Goal: Information Seeking & Learning: Learn about a topic

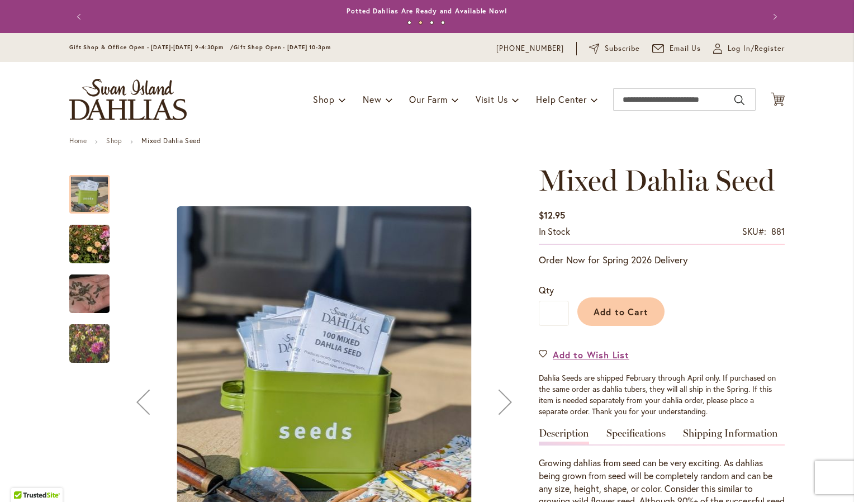
click at [96, 235] on img "Swan Island Dahlias - Dahlia Seedlings" at bounding box center [89, 244] width 80 height 54
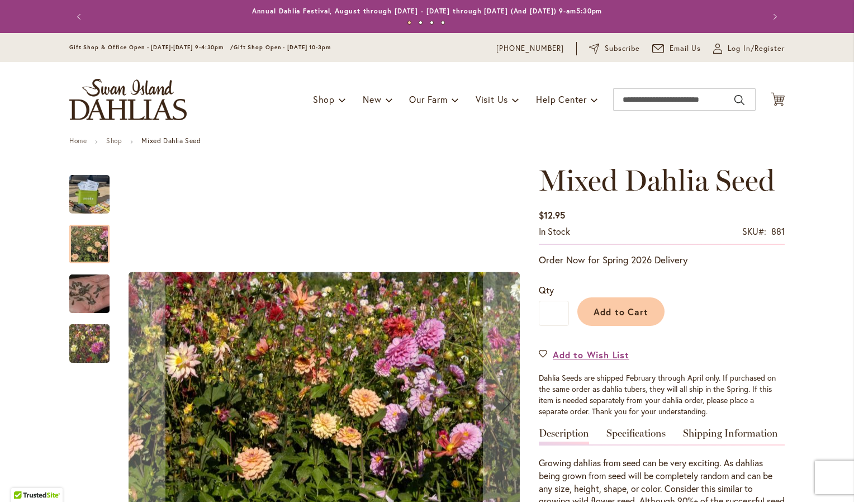
click at [82, 287] on img "Swan Island Dahlias - Dahlia Seed" at bounding box center [89, 294] width 80 height 54
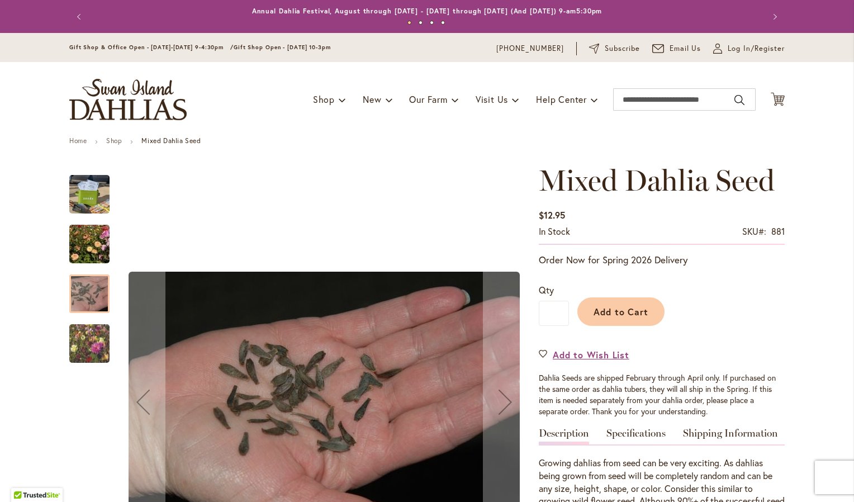
click at [83, 337] on img "Swan Island Dahlias - Dahlia Seedlings" at bounding box center [89, 343] width 80 height 68
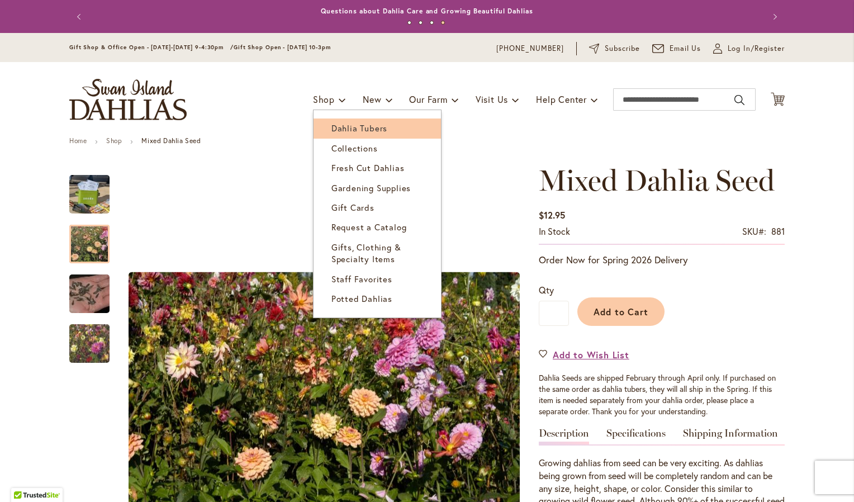
click at [335, 122] on link "Dahlia Tubers" at bounding box center [376, 128] width 127 height 20
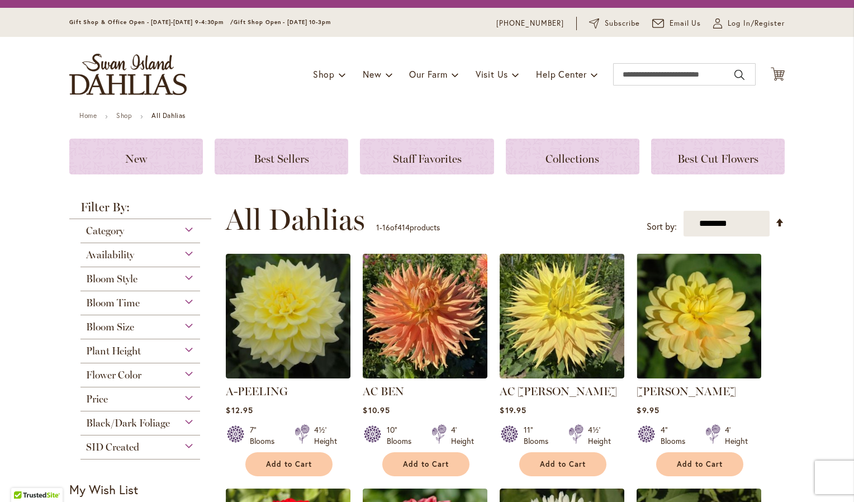
scroll to position [79, 0]
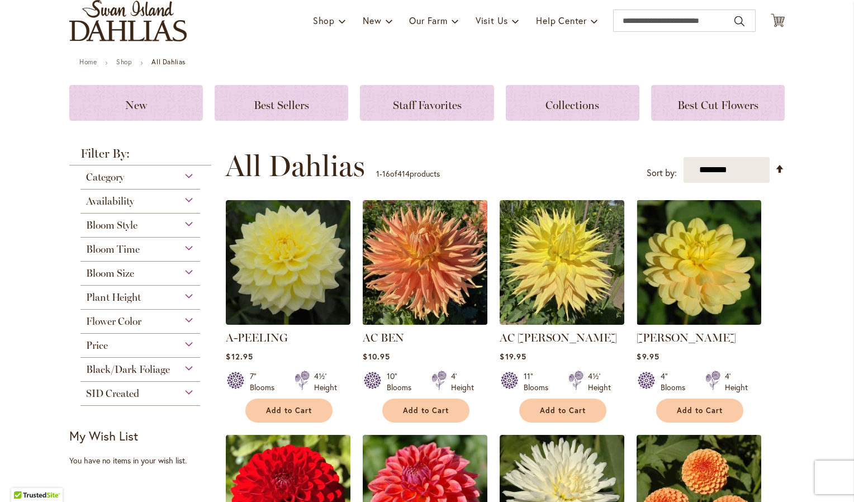
click at [440, 256] on img at bounding box center [425, 262] width 131 height 131
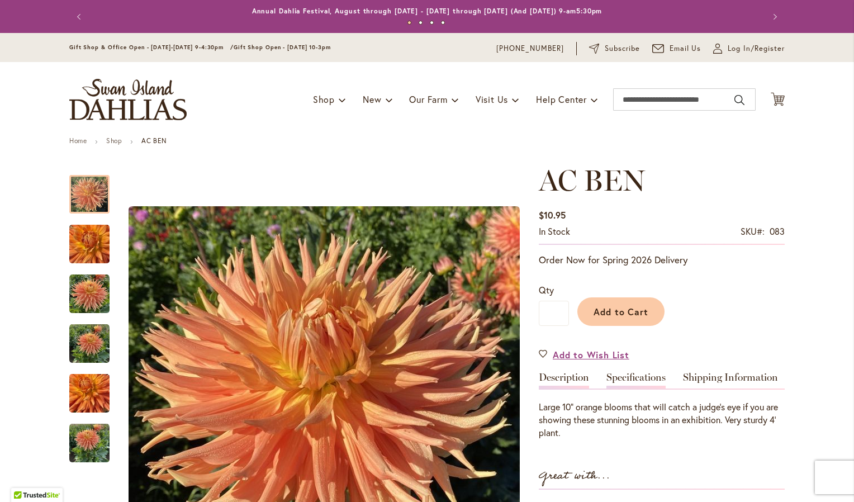
click at [626, 375] on link "Specifications" at bounding box center [635, 380] width 59 height 16
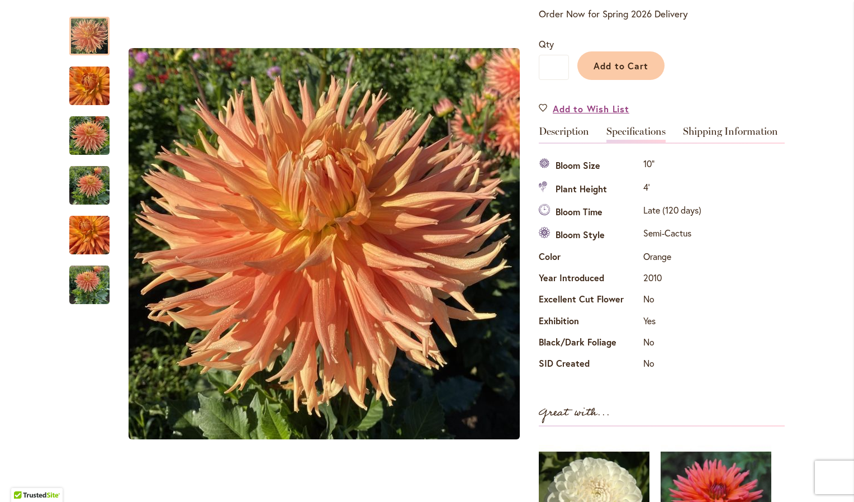
scroll to position [242, 0]
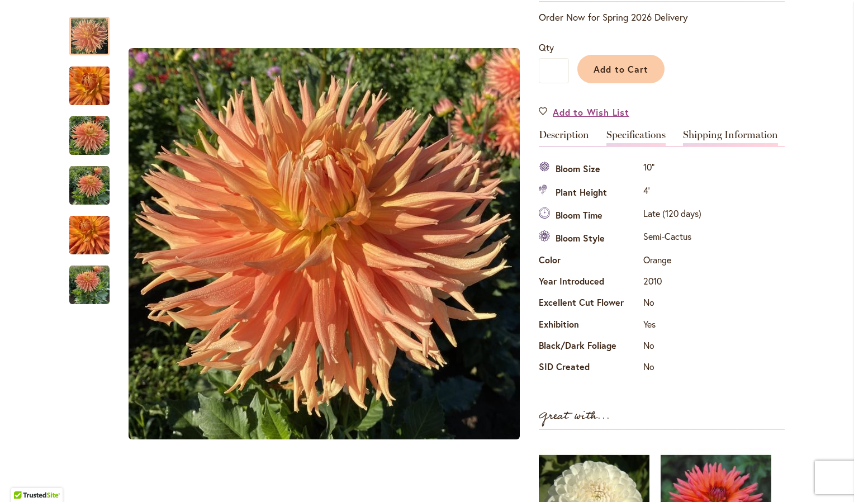
click at [741, 140] on link "Shipping Information" at bounding box center [730, 138] width 95 height 16
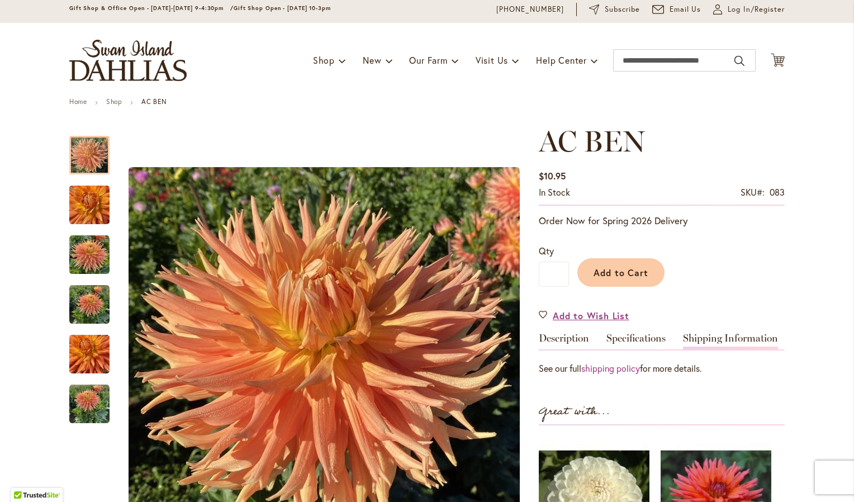
scroll to position [38, 0]
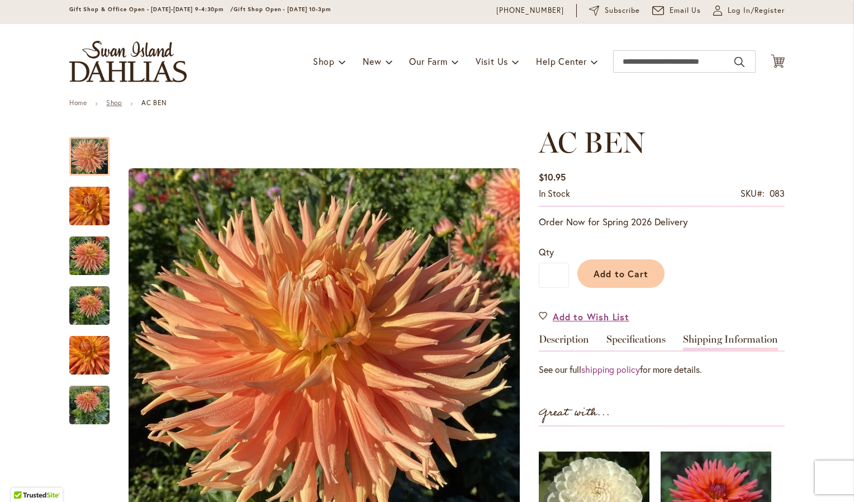
click at [112, 102] on link "Shop" at bounding box center [114, 102] width 16 height 8
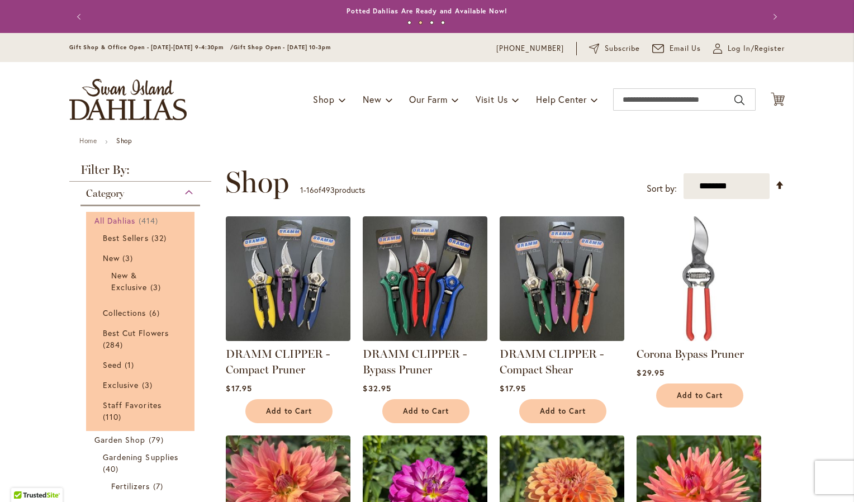
click at [126, 223] on span "All Dahlias" at bounding box center [114, 220] width 41 height 11
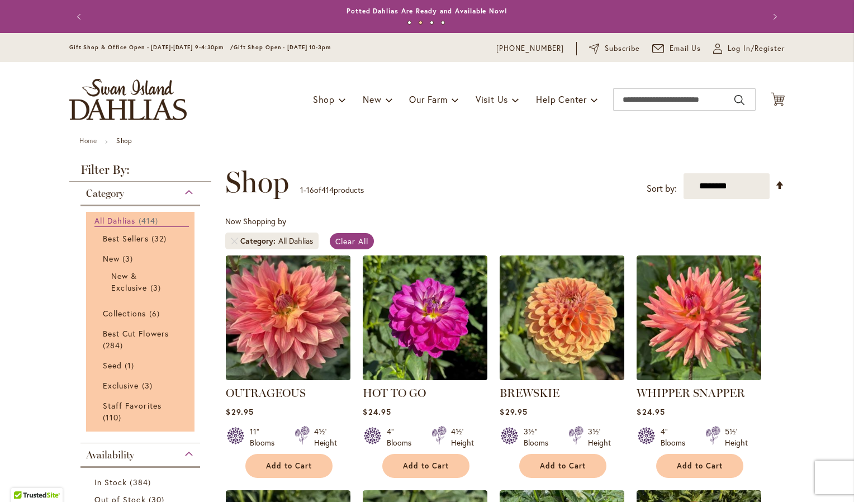
click at [128, 219] on span "All Dahlias" at bounding box center [114, 220] width 41 height 11
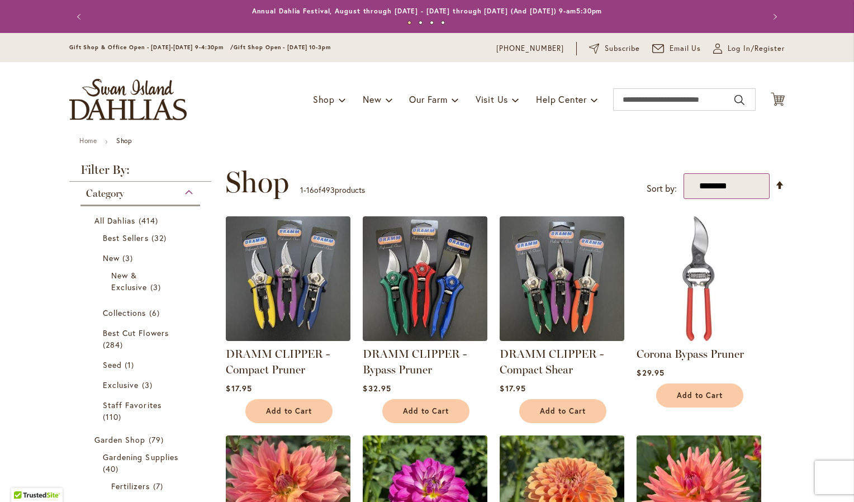
click at [700, 184] on select "**********" at bounding box center [726, 186] width 86 height 26
select select "*****"
click at [683, 173] on select "**********" at bounding box center [726, 186] width 86 height 26
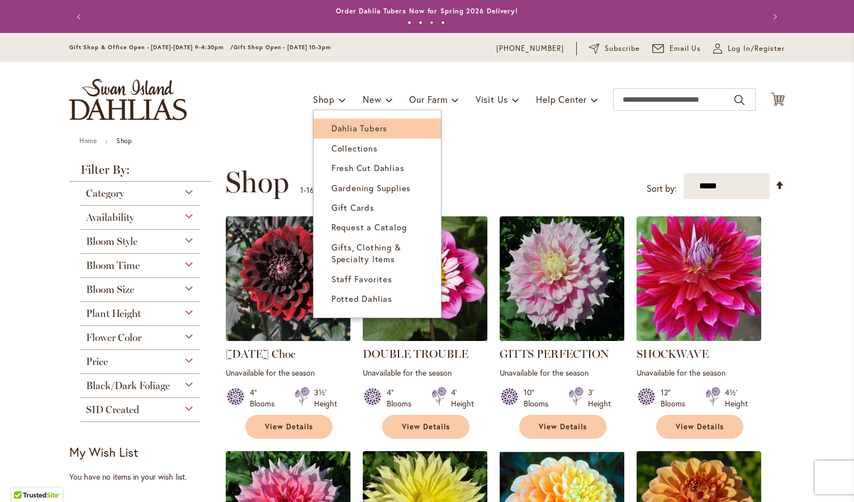
click at [339, 127] on span "Dahlia Tubers" at bounding box center [359, 127] width 56 height 11
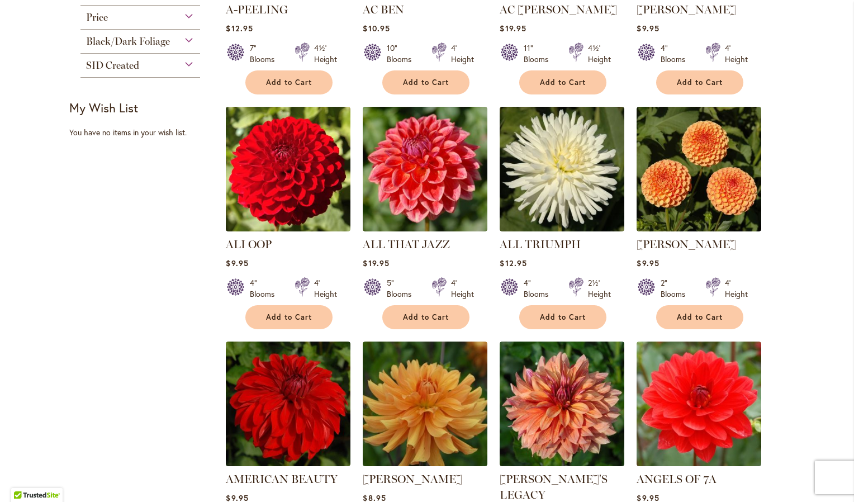
scroll to position [408, 0]
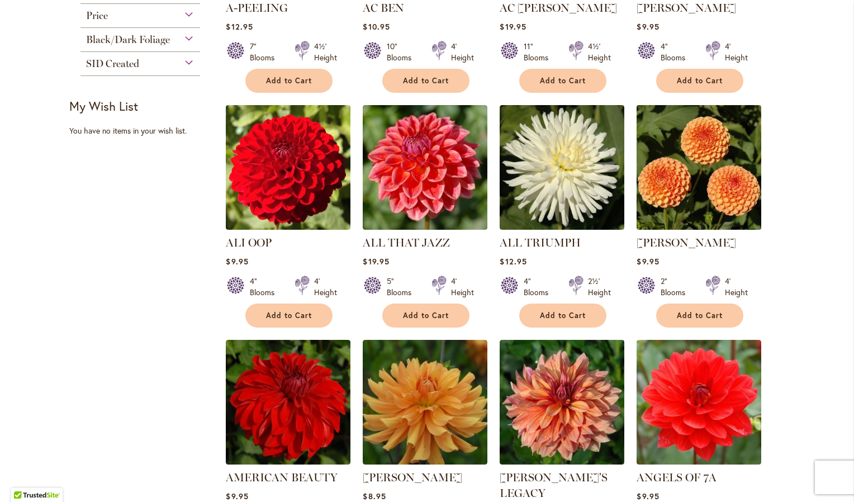
click at [715, 165] on img at bounding box center [699, 167] width 131 height 131
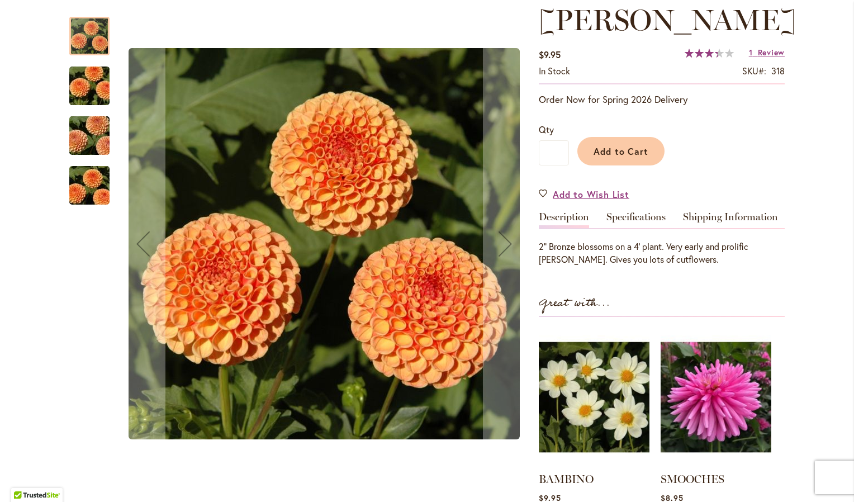
scroll to position [144, 0]
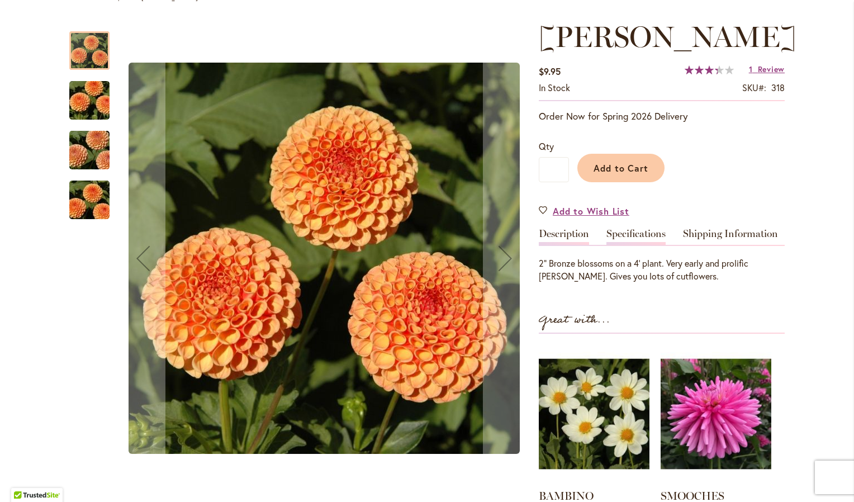
click at [634, 233] on link "Specifications" at bounding box center [635, 236] width 59 height 16
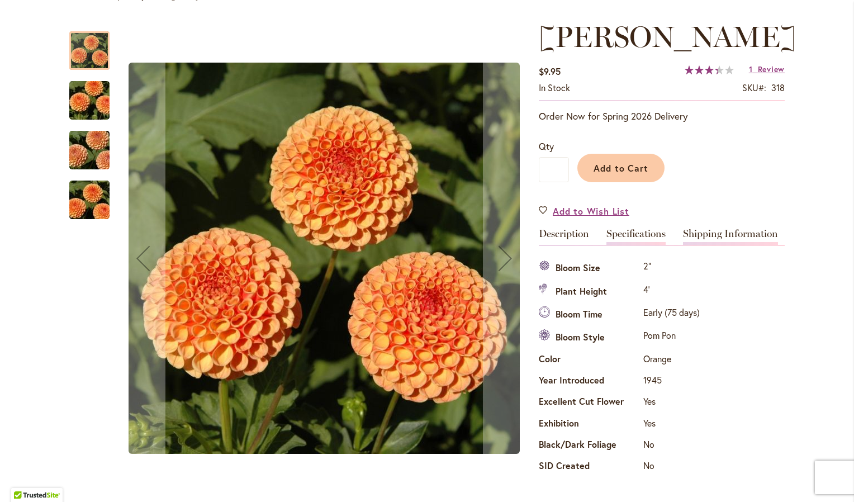
click at [720, 239] on link "Shipping Information" at bounding box center [730, 236] width 95 height 16
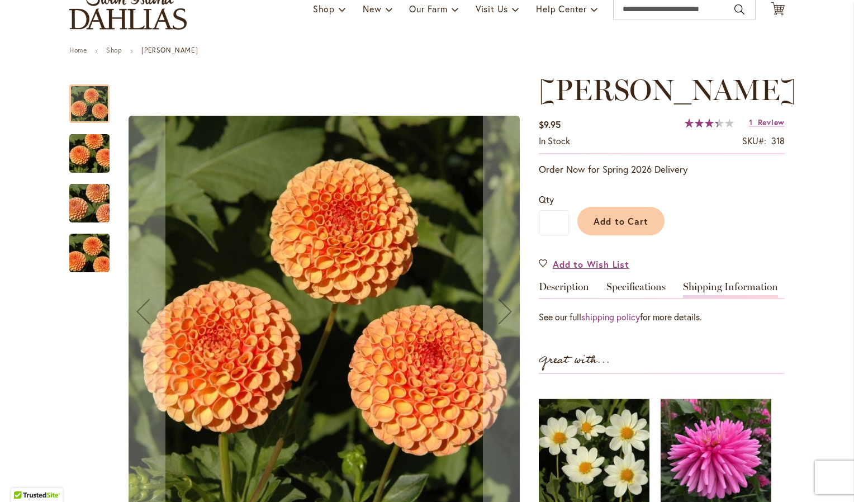
scroll to position [70, 0]
